Goal: Information Seeking & Learning: Check status

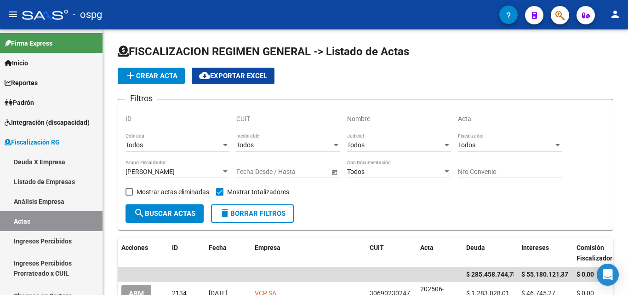
scroll to position [46, 0]
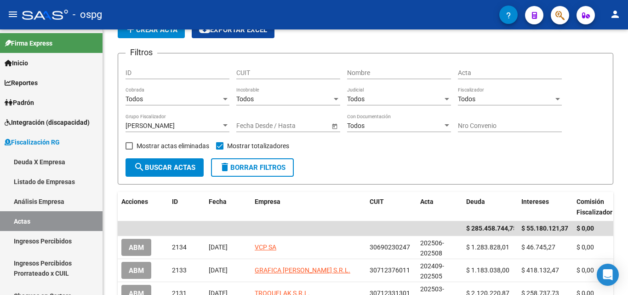
click at [560, 18] on icon "button" at bounding box center [559, 15] width 9 height 11
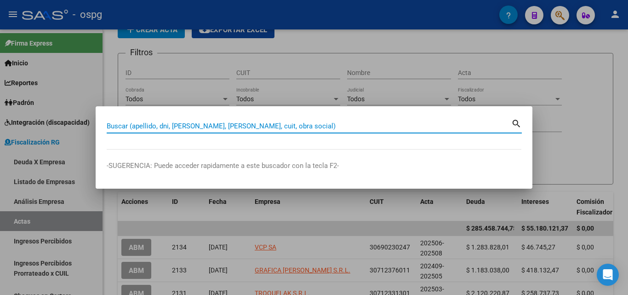
click at [214, 129] on input "Buscar (apellido, dni, [PERSON_NAME], [PERSON_NAME], cuit, obra social)" at bounding box center [309, 126] width 404 height 8
click at [216, 127] on input "Buscar (apellido, dni, [PERSON_NAME], [PERSON_NAME], cuit, obra social)" at bounding box center [309, 126] width 404 height 8
paste input "30659037226"
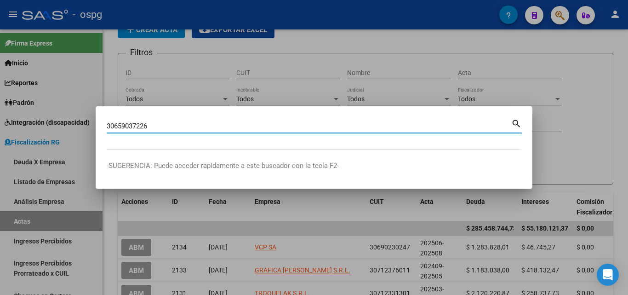
type input "30659037226"
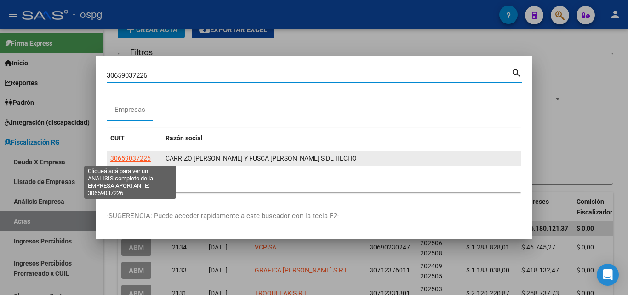
click at [136, 160] on span "30659037226" at bounding box center [130, 157] width 40 height 7
type textarea "30659037226"
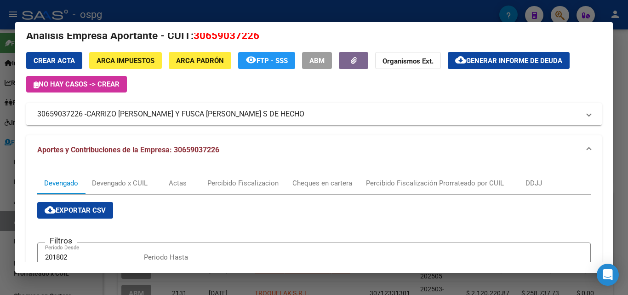
scroll to position [0, 0]
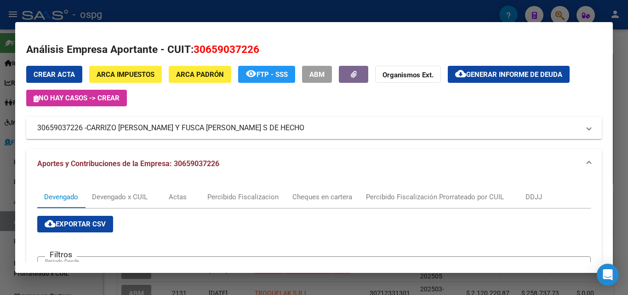
click at [524, 71] on span "Generar informe de deuda" at bounding box center [514, 74] width 96 height 8
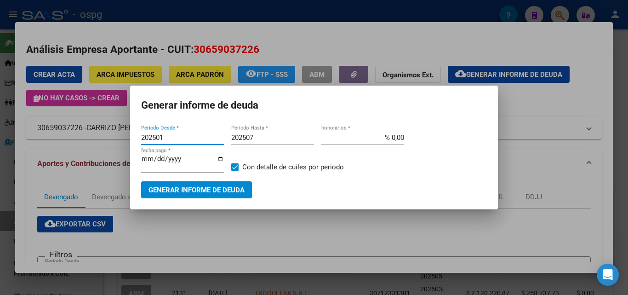
drag, startPoint x: 194, startPoint y: 137, endPoint x: 193, endPoint y: 132, distance: 5.7
click at [194, 136] on input "202501" at bounding box center [182, 137] width 83 height 8
type input "202505"
click at [262, 132] on div "202507 Periodo Hasta *" at bounding box center [272, 138] width 83 height 14
click at [264, 138] on input "202507" at bounding box center [272, 137] width 83 height 8
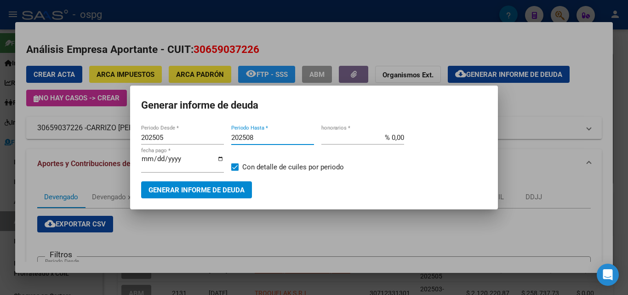
type input "202508"
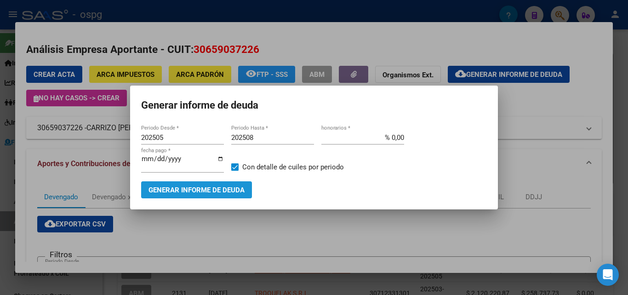
click at [209, 195] on button "Generar informe de deuda" at bounding box center [196, 189] width 111 height 17
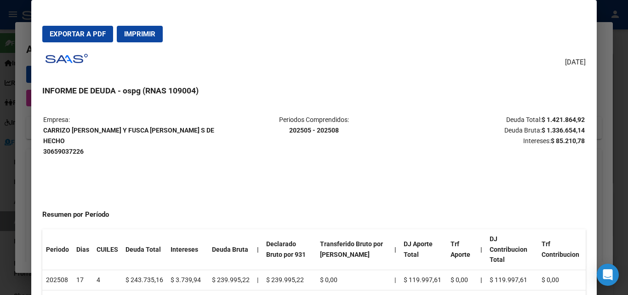
click at [7, 185] on div at bounding box center [314, 147] width 628 height 295
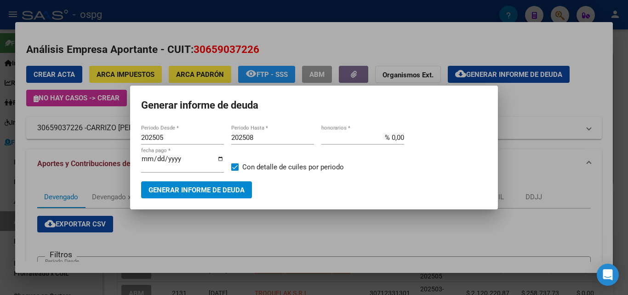
click at [532, 112] on div at bounding box center [314, 147] width 628 height 295
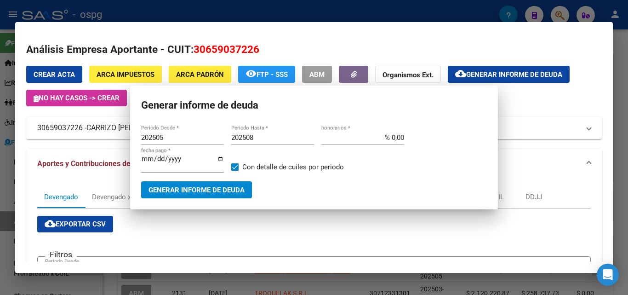
click at [532, 112] on div "Crear Acta ARCA Impuestos ARCA Padrón remove_red_eye FTP - SSS ABM Organismos E…" at bounding box center [313, 102] width 575 height 73
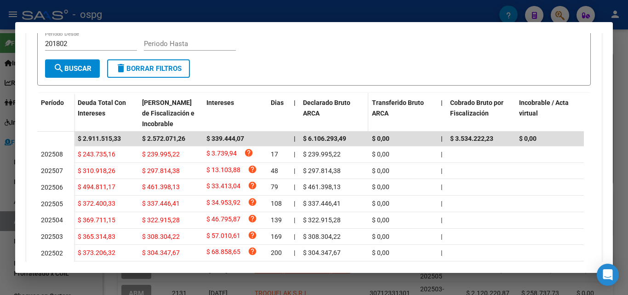
scroll to position [230, 0]
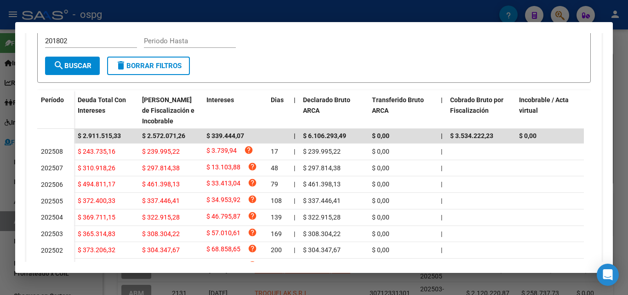
click at [0, 209] on div at bounding box center [314, 147] width 628 height 295
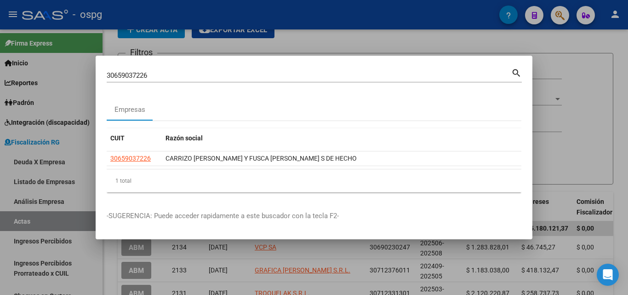
click at [613, 122] on div at bounding box center [314, 147] width 628 height 295
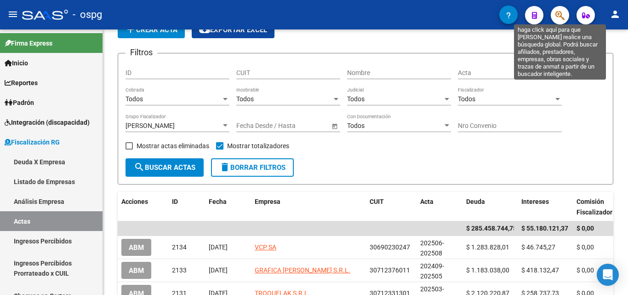
click at [563, 15] on icon "button" at bounding box center [559, 15] width 9 height 11
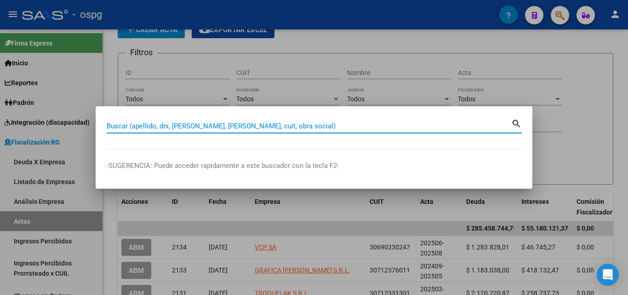
click at [260, 125] on input "Buscar (apellido, dni, [PERSON_NAME], [PERSON_NAME], cuit, obra social)" at bounding box center [309, 126] width 404 height 8
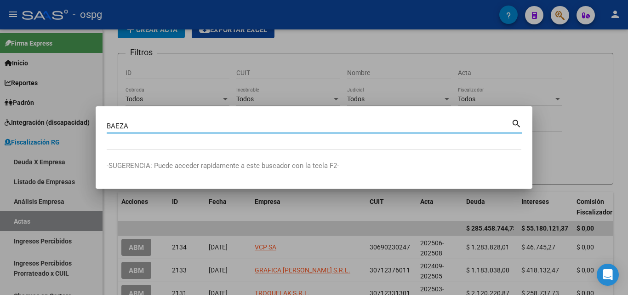
type input "BAEZA"
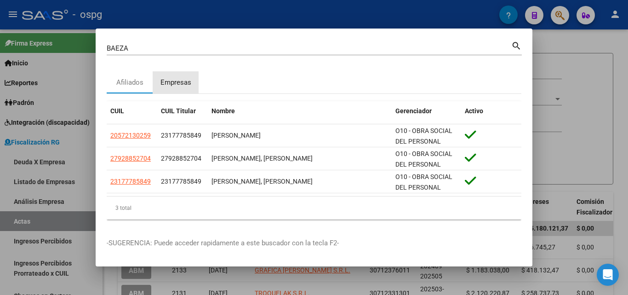
click at [182, 85] on div "Empresas" at bounding box center [175, 82] width 31 height 11
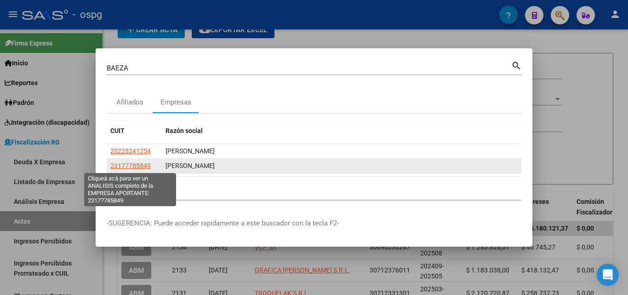
click at [124, 165] on span "23177785849" at bounding box center [130, 165] width 40 height 7
type textarea "23177785849"
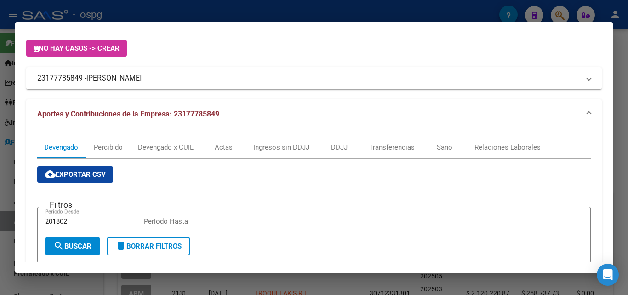
scroll to position [0, 0]
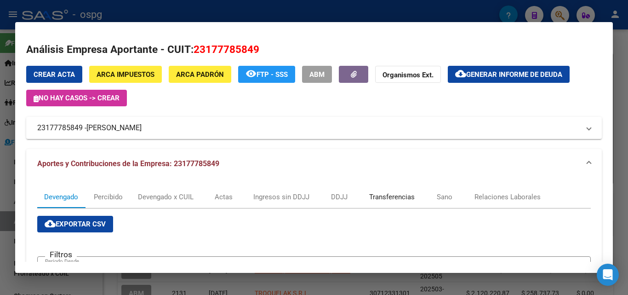
click at [398, 193] on div "Transferencias" at bounding box center [391, 197] width 45 height 10
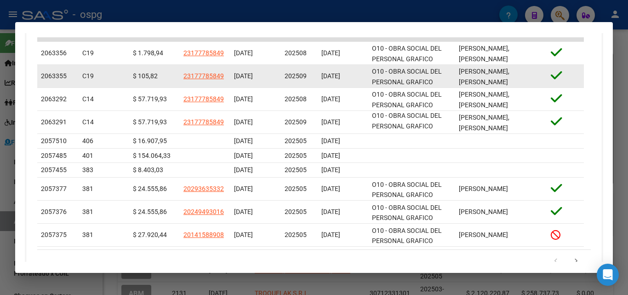
scroll to position [368, 0]
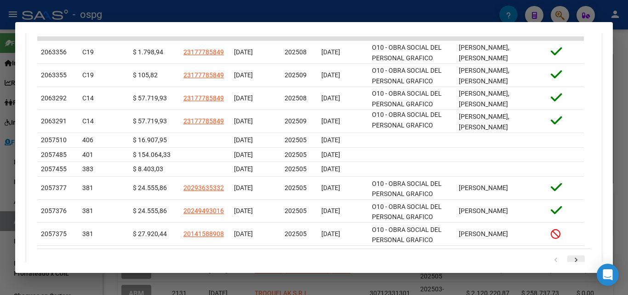
click at [570, 258] on icon "go to next page" at bounding box center [576, 261] width 12 height 11
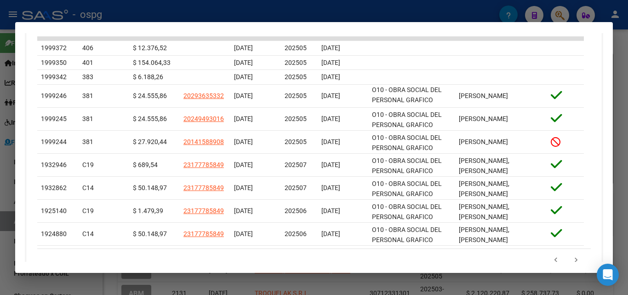
click at [0, 195] on div at bounding box center [314, 147] width 628 height 295
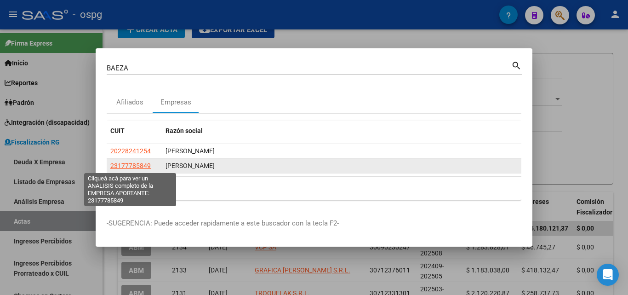
click at [144, 165] on span "23177785849" at bounding box center [130, 165] width 40 height 7
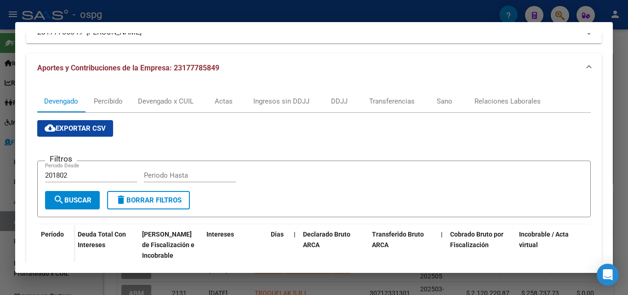
scroll to position [92, 0]
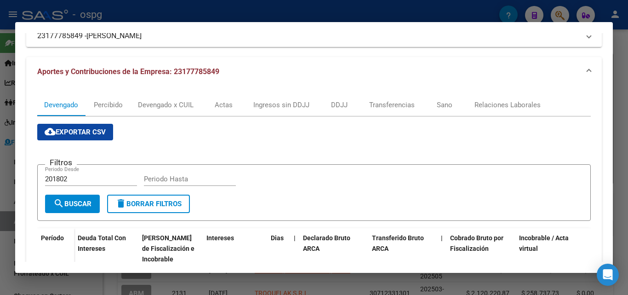
click at [621, 92] on div at bounding box center [314, 147] width 628 height 295
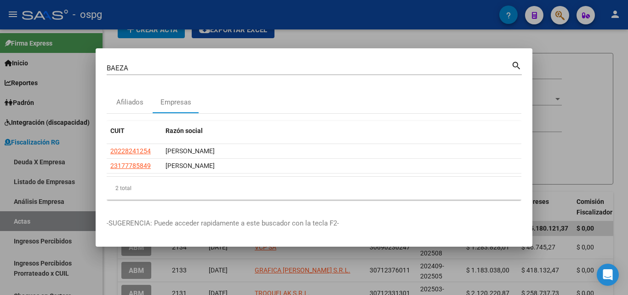
click at [621, 92] on div at bounding box center [314, 147] width 628 height 295
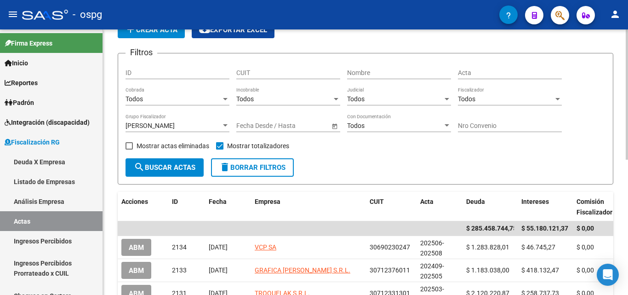
drag, startPoint x: 621, startPoint y: 92, endPoint x: 552, endPoint y: 46, distance: 83.2
click at [617, 90] on div "FISCALIZACION REGIMEN GENERAL -> Listado de Actas add Crear Acta cloud_download…" at bounding box center [365, 250] width 525 height 534
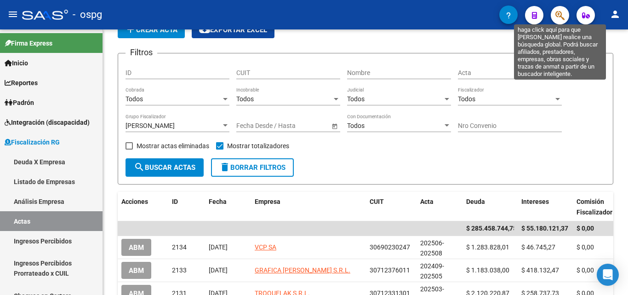
click at [556, 18] on icon "button" at bounding box center [559, 15] width 9 height 11
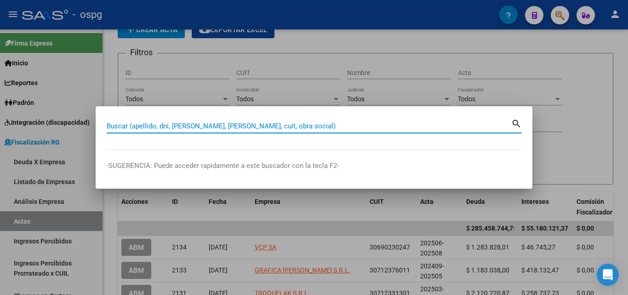
click at [290, 125] on input "Buscar (apellido, dni, [PERSON_NAME], [PERSON_NAME], cuit, obra social)" at bounding box center [309, 126] width 404 height 8
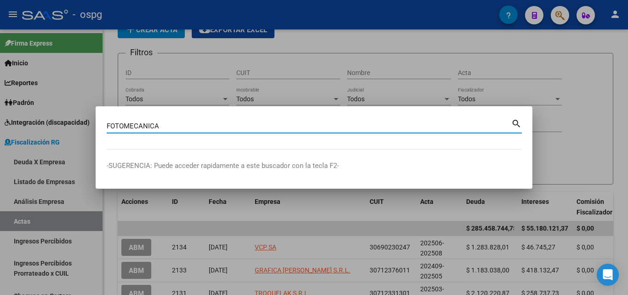
type input "FOTOMECANICA"
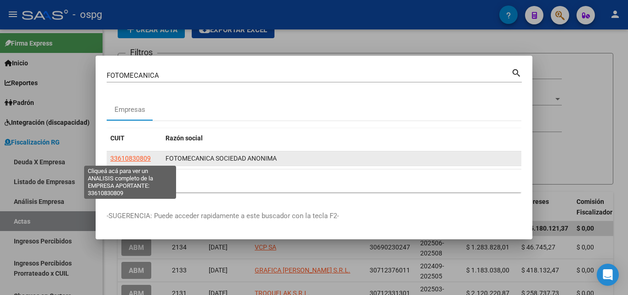
click at [133, 158] on span "33610830809" at bounding box center [130, 157] width 40 height 7
type textarea "33610830809"
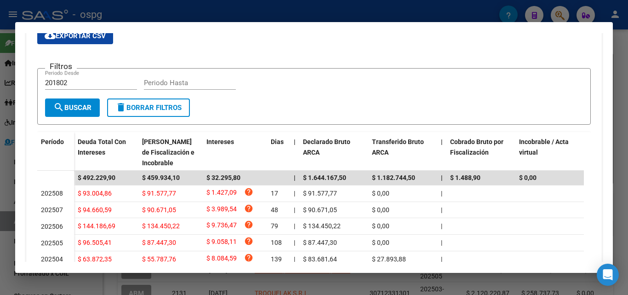
scroll to position [322, 0]
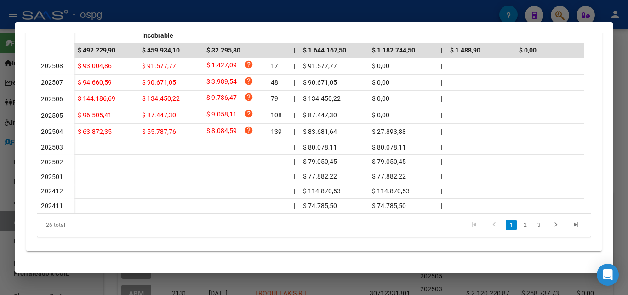
click at [623, 123] on div at bounding box center [314, 147] width 628 height 295
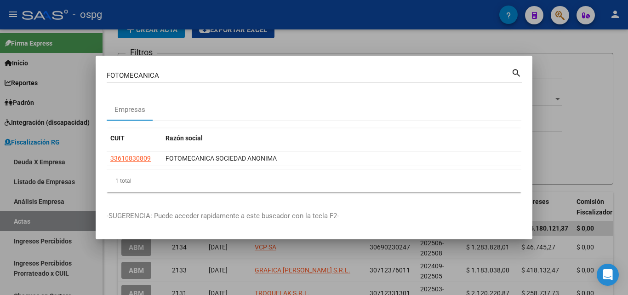
click at [623, 123] on div at bounding box center [314, 147] width 628 height 295
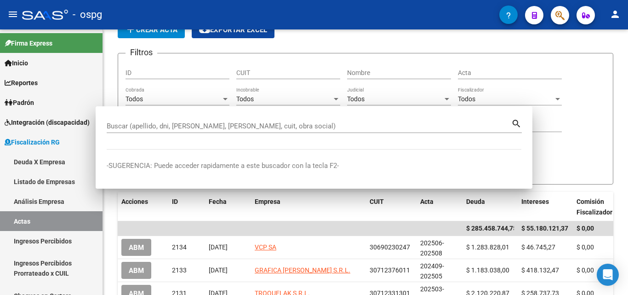
click at [623, 123] on div "FISCALIZACION REGIMEN GENERAL -> Listado de Actas add Crear Acta cloud_download…" at bounding box center [365, 250] width 525 height 534
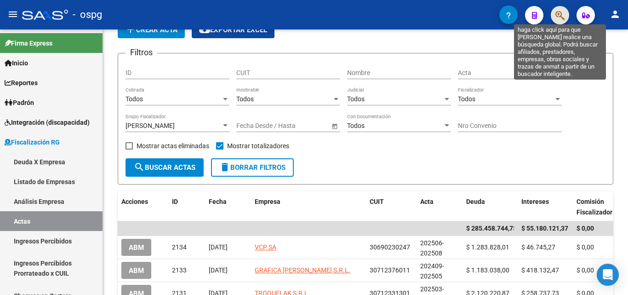
click at [559, 13] on icon "button" at bounding box center [559, 15] width 9 height 11
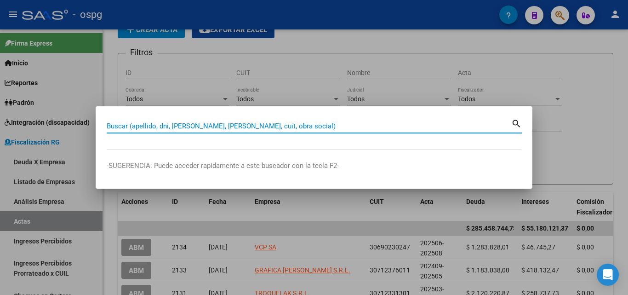
click at [250, 123] on input "Buscar (apellido, dni, [PERSON_NAME], [PERSON_NAME], cuit, obra social)" at bounding box center [309, 126] width 404 height 8
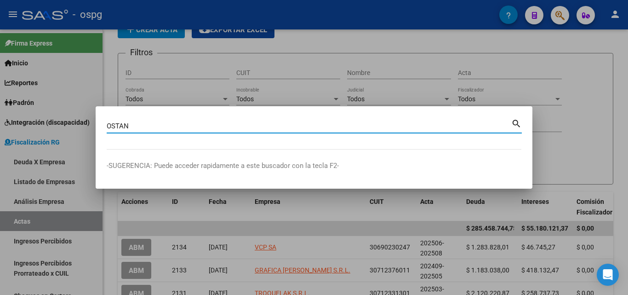
type input "OSTAN"
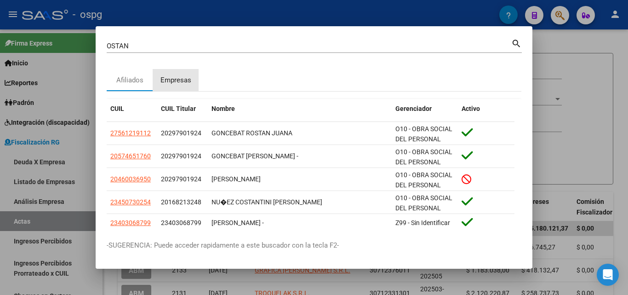
click at [169, 83] on div "Empresas" at bounding box center [175, 80] width 31 height 11
